Goal: Use online tool/utility: Use online tool/utility

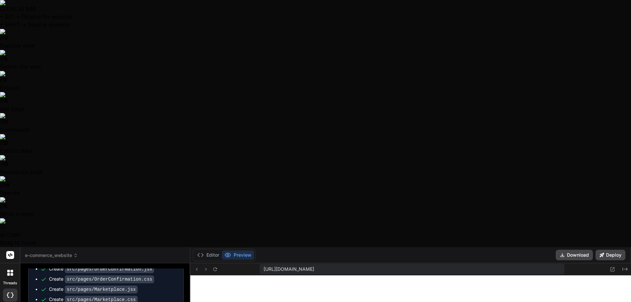
scroll to position [2969, 0]
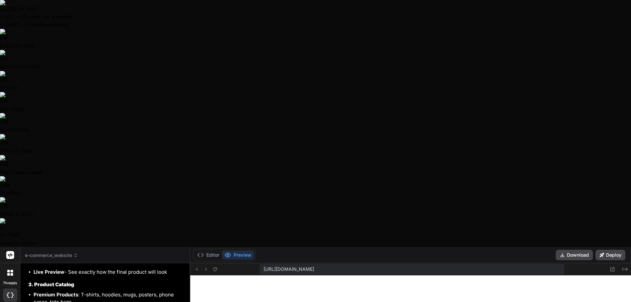
click at [77, 253] on icon at bounding box center [75, 255] width 5 height 5
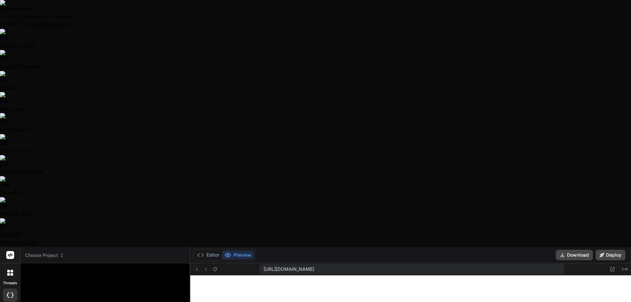
scroll to position [1892, 0]
click at [57, 252] on span "Choose Project" at bounding box center [44, 255] width 39 height 7
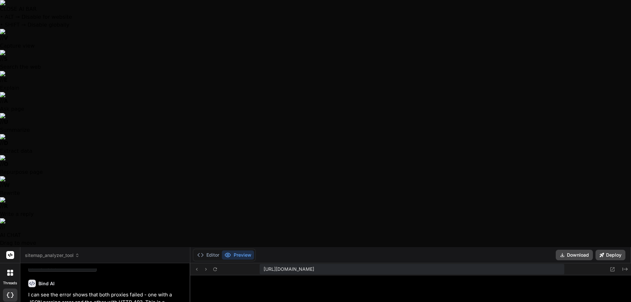
scroll to position [1121, 0]
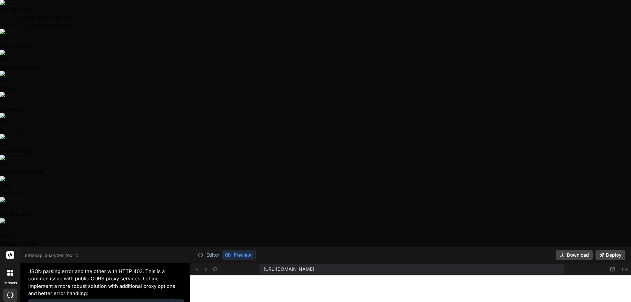
scroll to position [1930, 0]
click at [75, 253] on icon at bounding box center [77, 255] width 5 height 5
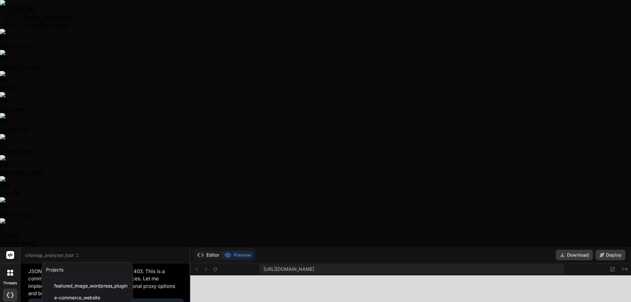
click at [215, 11] on div at bounding box center [315, 151] width 631 height 302
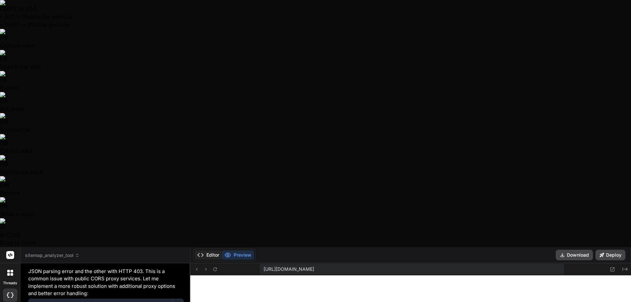
click at [214, 250] on button "Editor" at bounding box center [208, 254] width 27 height 9
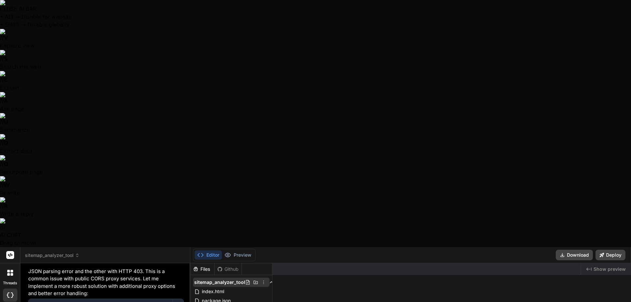
click at [264, 280] on icon at bounding box center [263, 282] width 5 height 5
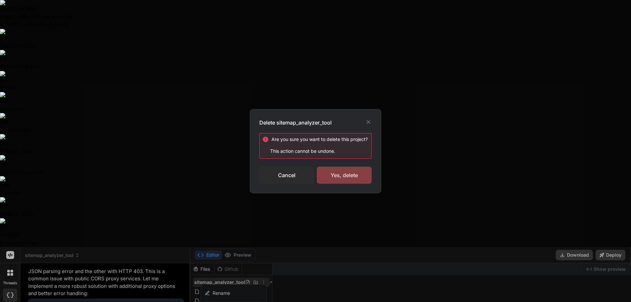
click at [349, 178] on div "Yes, delete" at bounding box center [344, 175] width 55 height 17
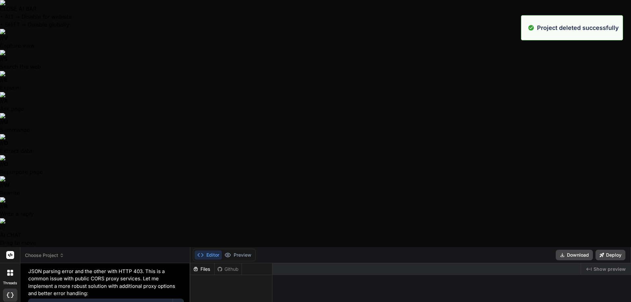
click at [60, 253] on icon at bounding box center [61, 255] width 5 height 5
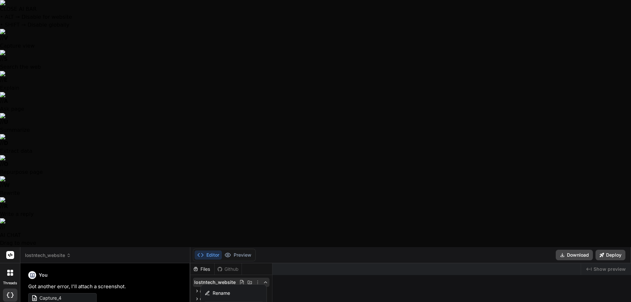
scroll to position [1942, 0]
click at [242, 250] on button "Preview" at bounding box center [238, 254] width 32 height 9
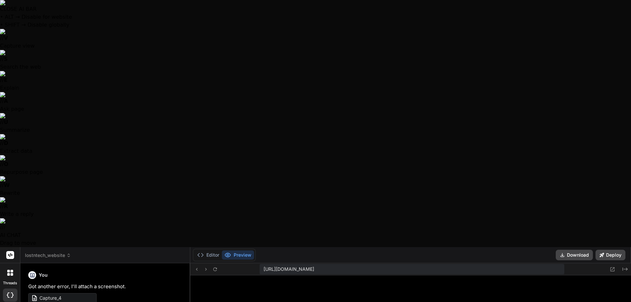
click at [312, 247] on div "Editor Preview Download Deploy" at bounding box center [410, 255] width 441 height 16
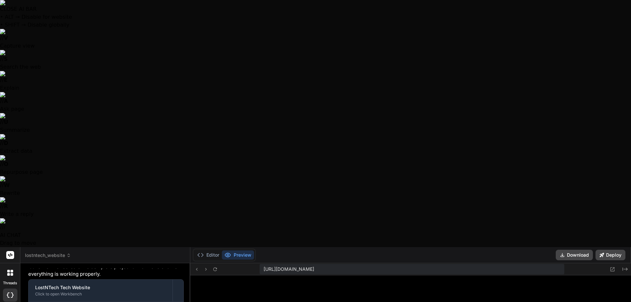
scroll to position [738, 0]
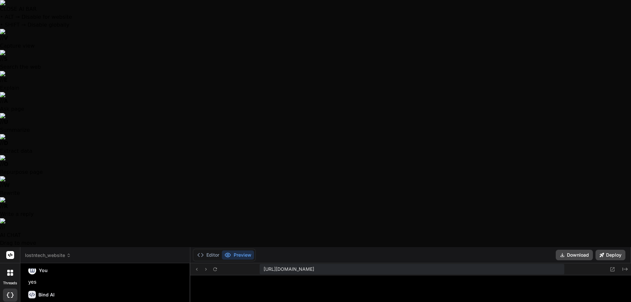
click at [284, 247] on div "Editor Preview Download Deploy" at bounding box center [410, 255] width 441 height 16
type textarea "x"
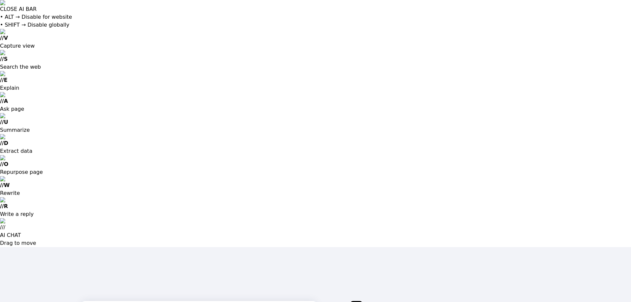
type input "[EMAIL_ADDRESS][DOMAIN_NAME]"
